Goal: Task Accomplishment & Management: Use online tool/utility

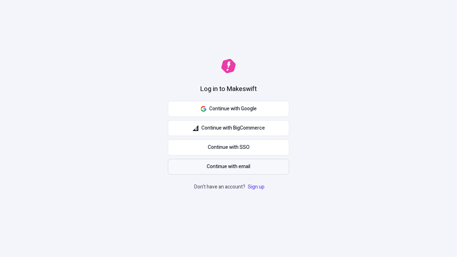
click at [228, 167] on span "Continue with email" at bounding box center [229, 167] width 44 height 8
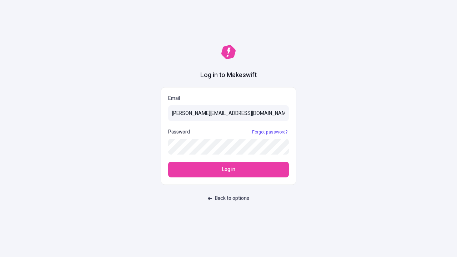
type input "sasha+test-ui@makeswift.com"
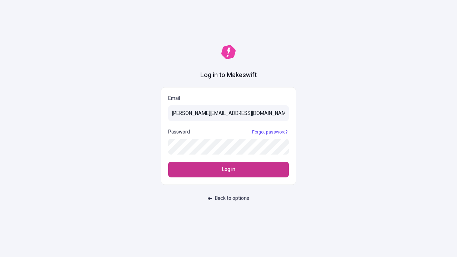
click at [228, 170] on span "Log in" at bounding box center [228, 170] width 13 height 8
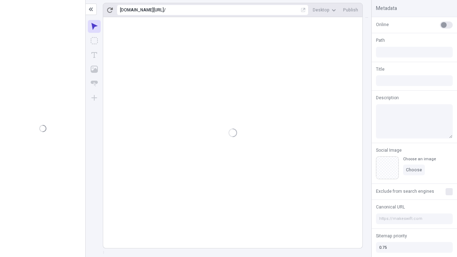
type input "/deep-link-acidus"
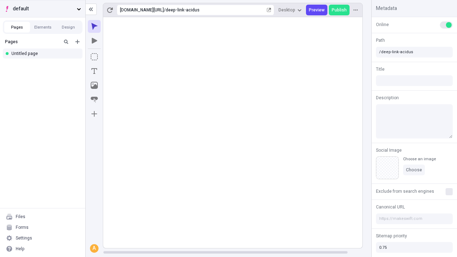
click at [42, 9] on span "default" at bounding box center [43, 9] width 61 height 8
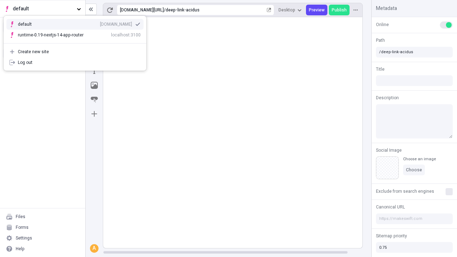
click at [100, 23] on div "[DOMAIN_NAME]" at bounding box center [116, 24] width 32 height 6
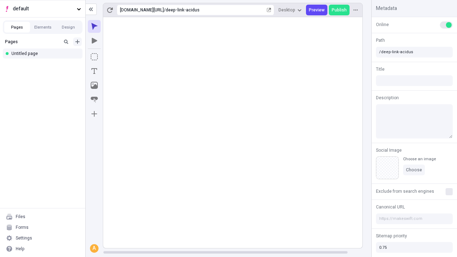
click at [77, 42] on icon "Add new" at bounding box center [77, 42] width 4 height 4
click at [45, 65] on div "Blank page" at bounding box center [44, 65] width 69 height 11
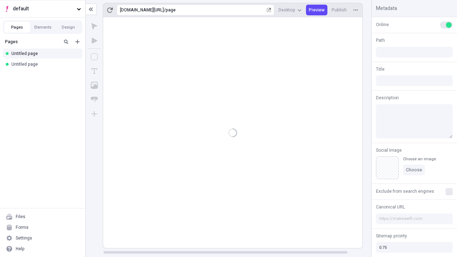
type input "/page"
